Goal: Transaction & Acquisition: Subscribe to service/newsletter

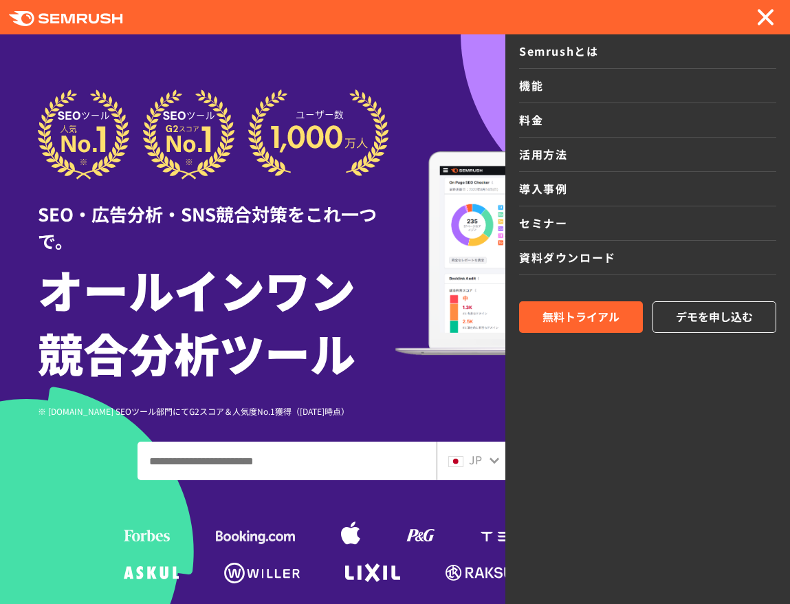
click at [327, 67] on div at bounding box center [395, 396] width 790 height 793
click at [102, 25] on icon ".cls-1 {fill: #fff;}" at bounding box center [66, 18] width 114 height 15
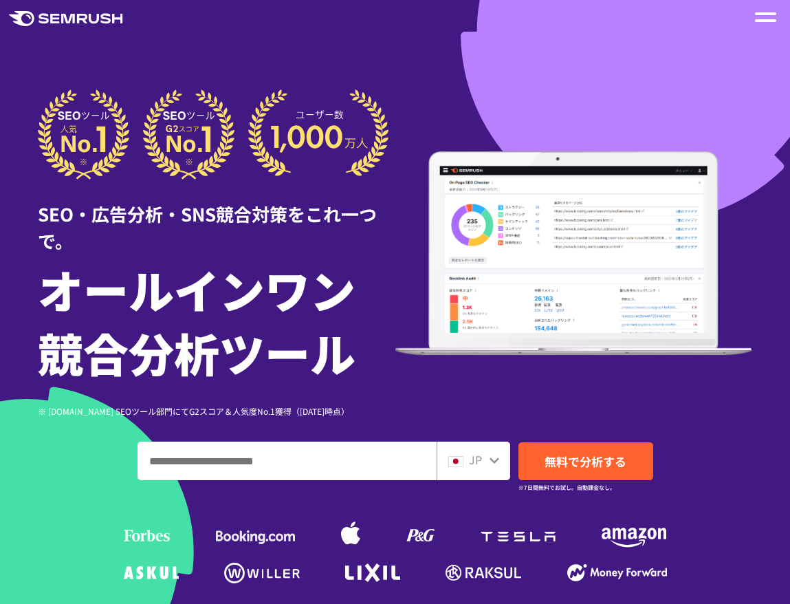
click at [483, 455] on div "JP" at bounding box center [470, 460] width 44 height 18
click at [484, 470] on div "JP" at bounding box center [474, 460] width 74 height 39
click at [493, 462] on icon at bounding box center [495, 460] width 10 height 6
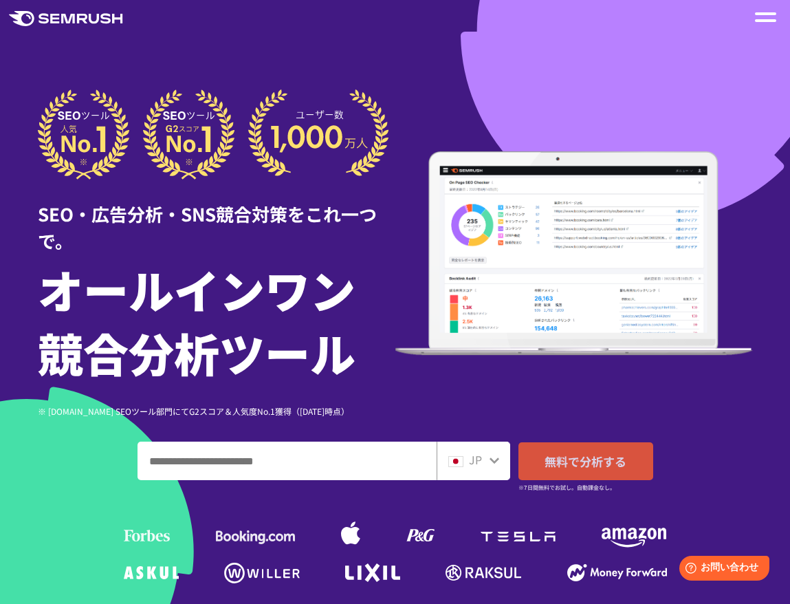
click at [591, 449] on link "無料で分析する" at bounding box center [585, 461] width 135 height 38
click at [757, 25] on div at bounding box center [765, 17] width 28 height 23
click at [765, 19] on div at bounding box center [765, 17] width 21 height 17
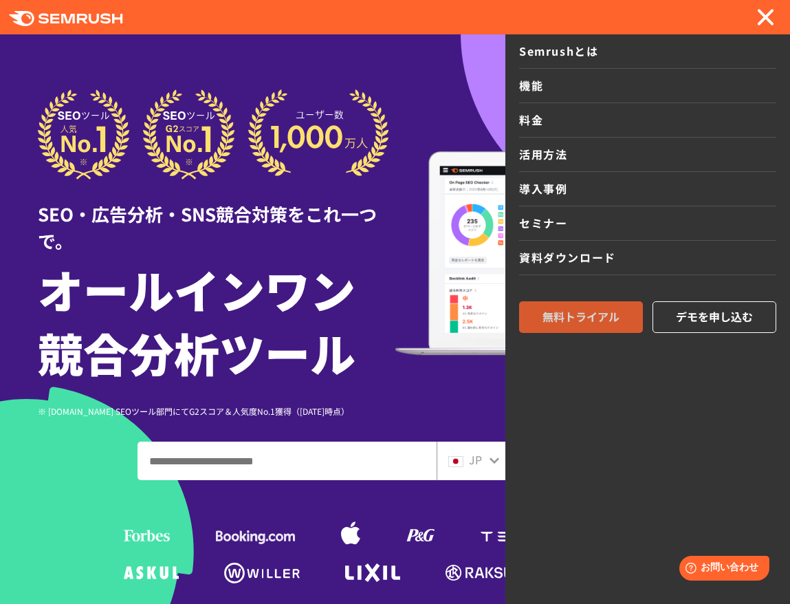
click at [545, 320] on span "無料トライアル" at bounding box center [580, 317] width 77 height 18
click at [706, 324] on span "デモを申し込む" at bounding box center [714, 317] width 77 height 18
